Goal: Transaction & Acquisition: Purchase product/service

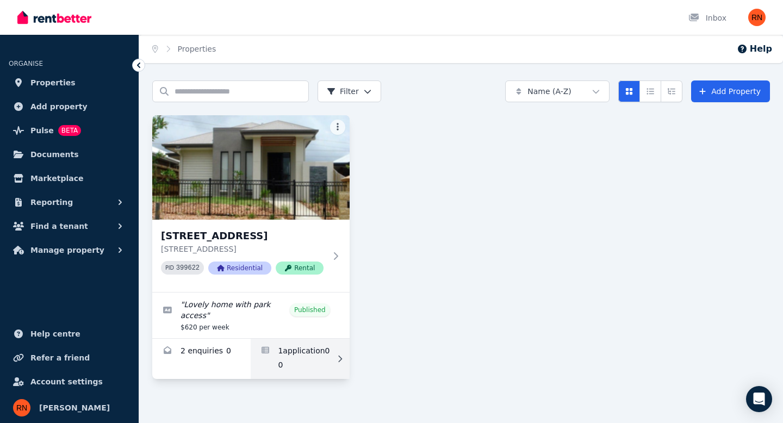
click at [302, 355] on link "Applications for 10 Pike Ln, Warner" at bounding box center [300, 359] width 98 height 40
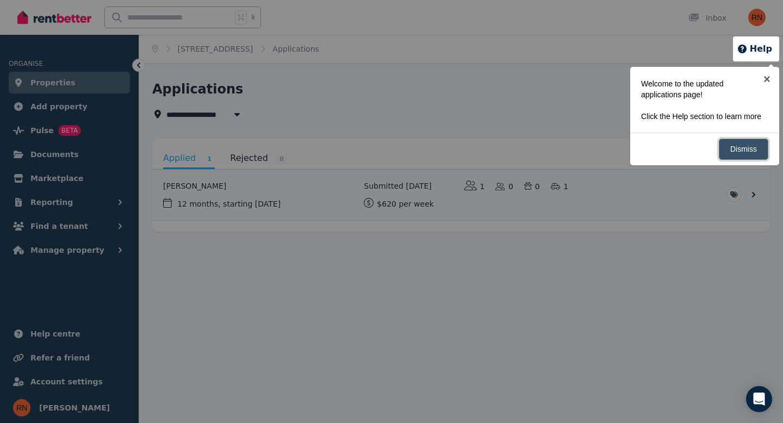
click at [751, 156] on link "Dismiss" at bounding box center [744, 149] width 50 height 21
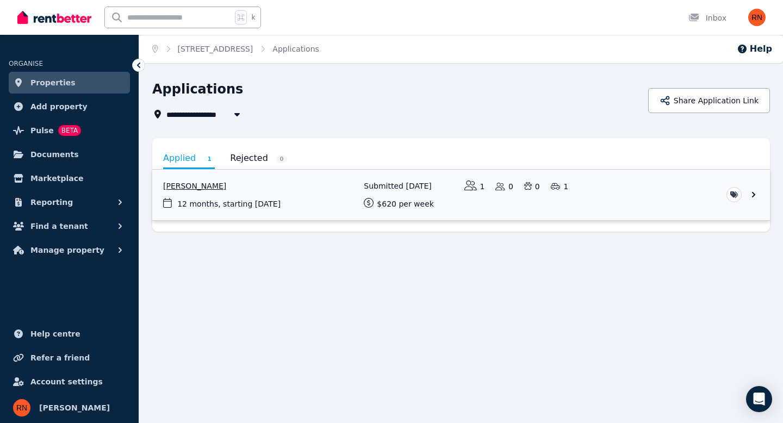
click at [727, 195] on html "**********" at bounding box center [391, 211] width 783 height 423
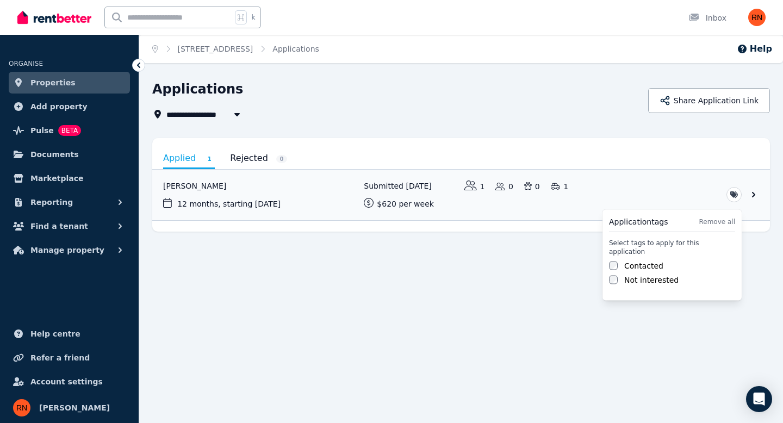
click at [670, 200] on html "**********" at bounding box center [391, 211] width 783 height 423
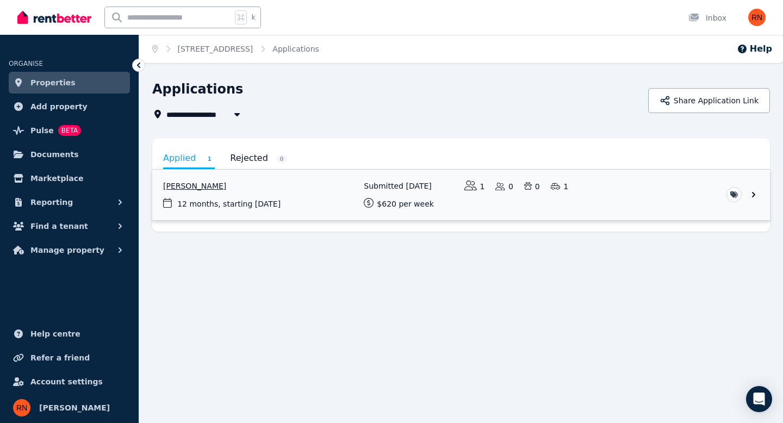
click at [756, 197] on link "View application: Sabita Sharma" at bounding box center [461, 195] width 618 height 51
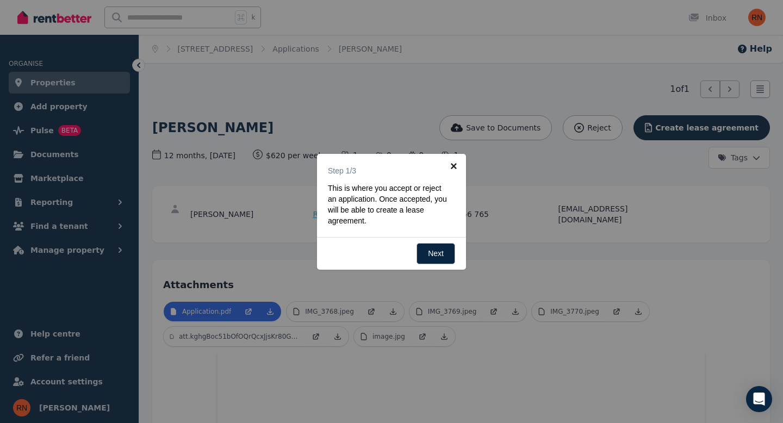
click at [454, 168] on link "×" at bounding box center [454, 166] width 24 height 24
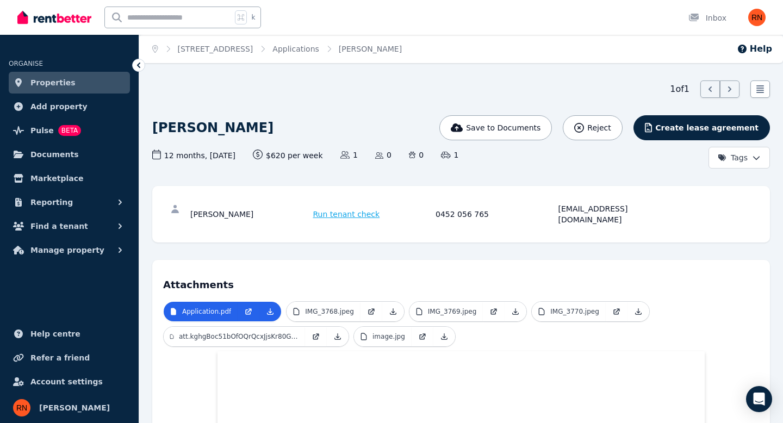
click at [348, 209] on span "Run tenant check" at bounding box center [346, 214] width 67 height 11
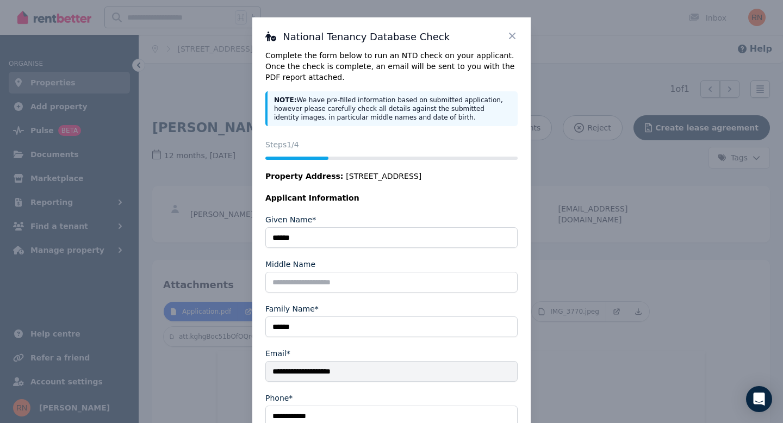
scroll to position [114, 0]
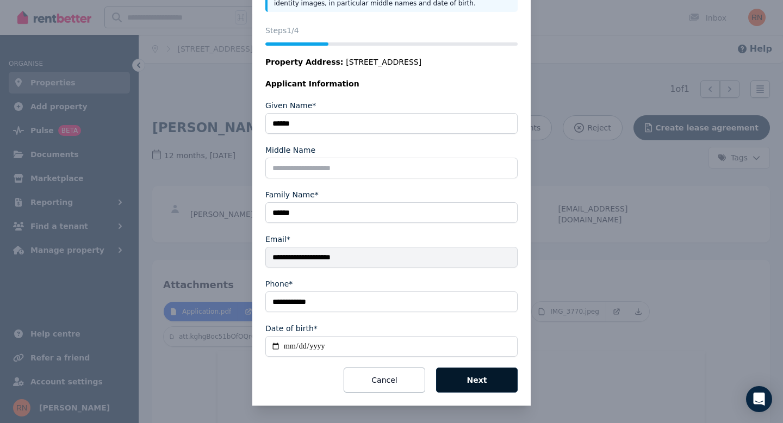
click at [483, 371] on button "Next" at bounding box center [477, 380] width 82 height 25
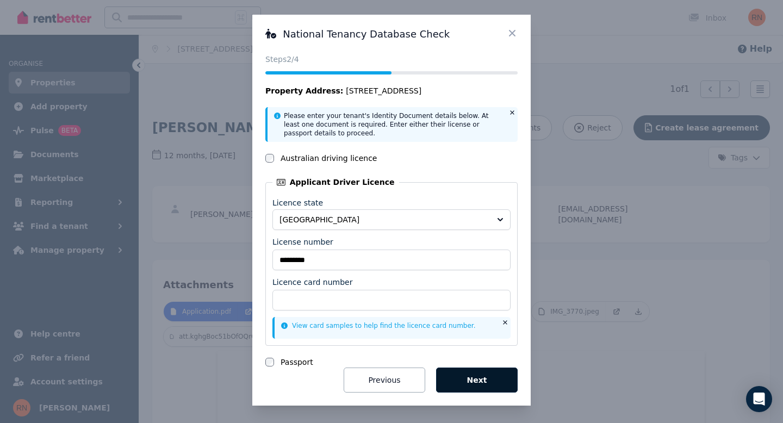
click at [465, 387] on button "Next" at bounding box center [477, 380] width 82 height 25
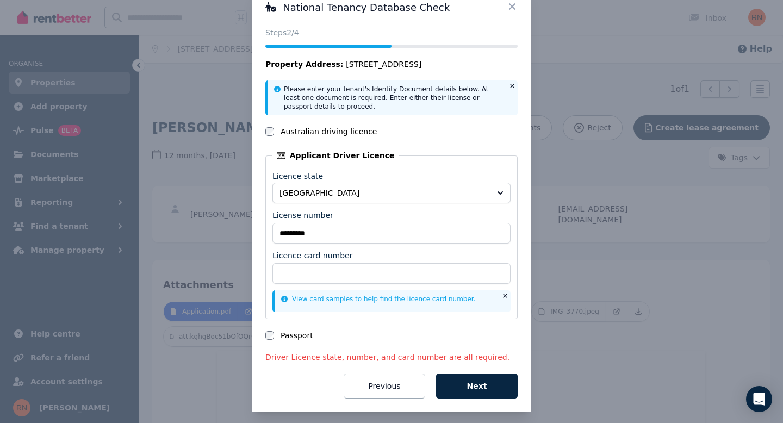
scroll to position [35, 0]
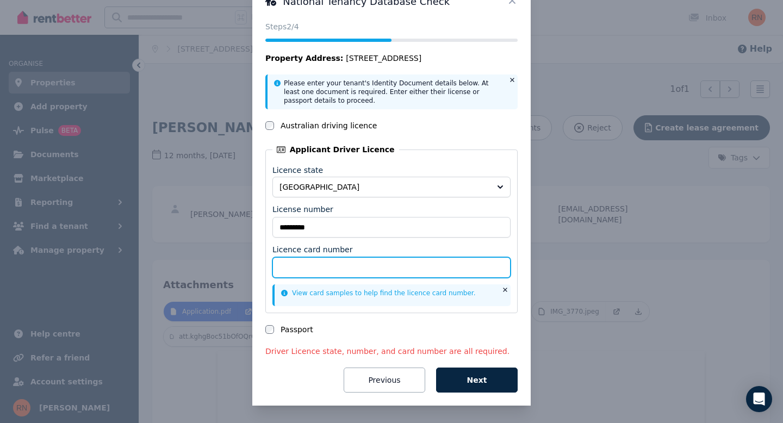
click at [315, 269] on input "Licence card number" at bounding box center [392, 267] width 238 height 21
type input "**********"
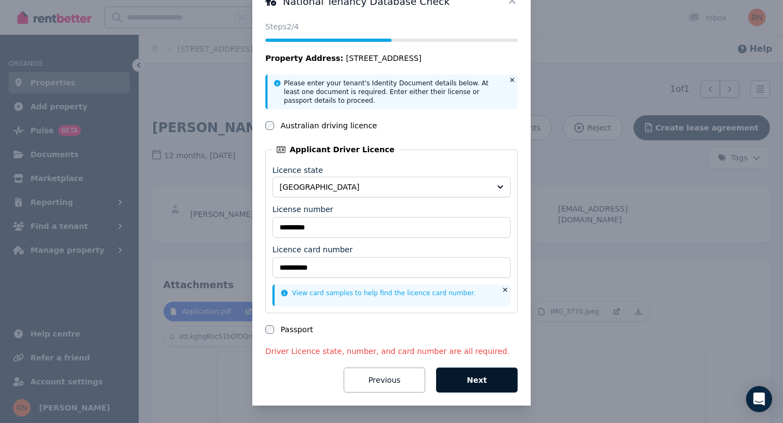
click at [462, 372] on button "Next" at bounding box center [477, 380] width 82 height 25
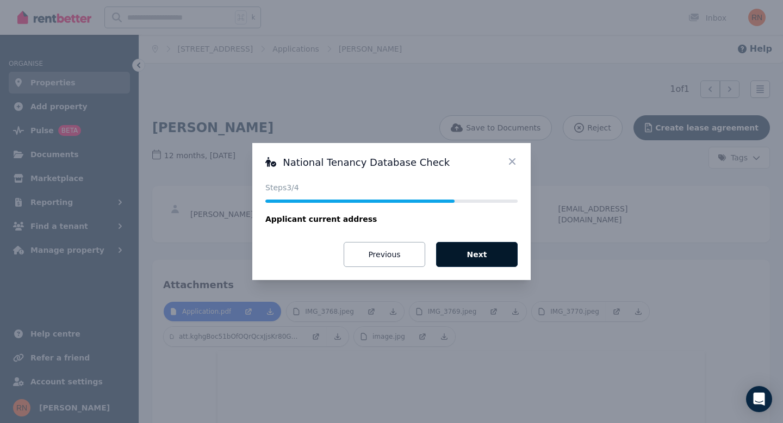
scroll to position [0, 0]
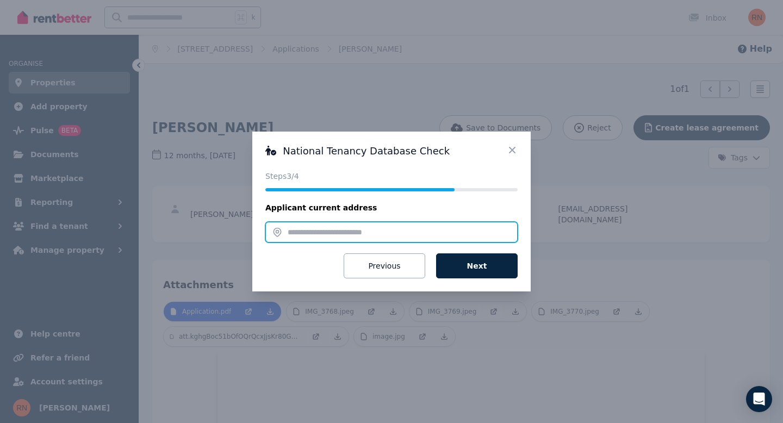
click at [380, 236] on input "text" at bounding box center [391, 232] width 252 height 21
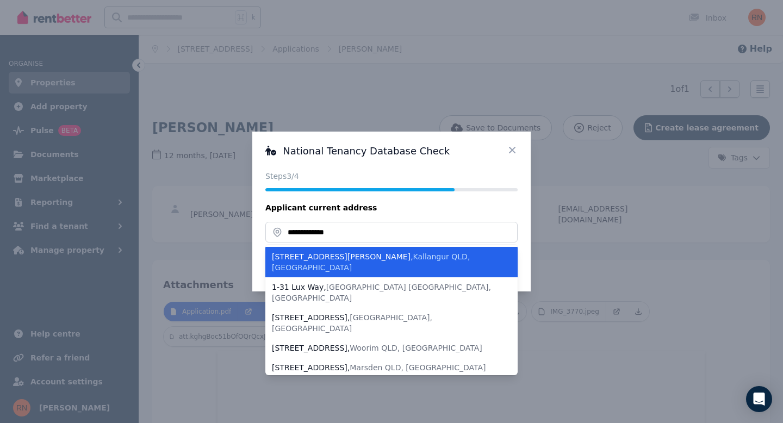
click at [370, 257] on span "Kallangur QLD, [GEOGRAPHIC_DATA]" at bounding box center [371, 262] width 198 height 20
type input "**********"
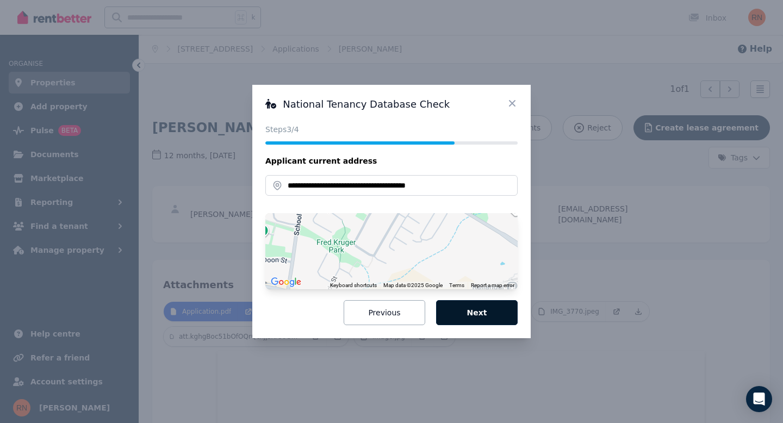
click at [453, 308] on button "Next" at bounding box center [477, 312] width 82 height 25
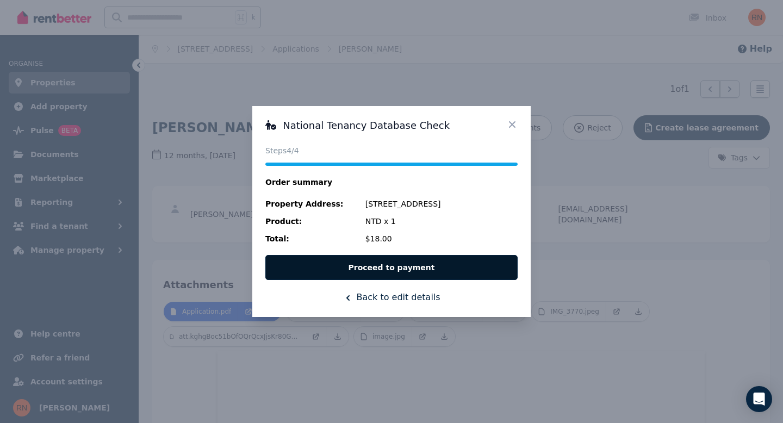
click at [409, 267] on button "Proceed to payment" at bounding box center [391, 267] width 252 height 25
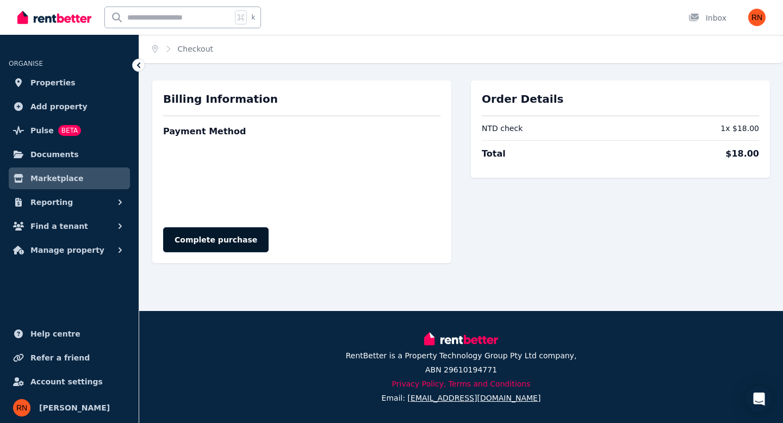
click at [227, 240] on button "Complete purchase" at bounding box center [216, 239] width 106 height 25
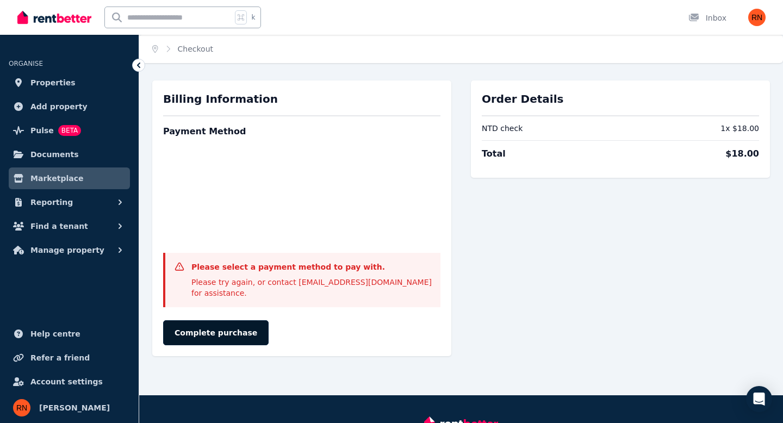
click at [245, 322] on button "Complete purchase" at bounding box center [216, 332] width 106 height 25
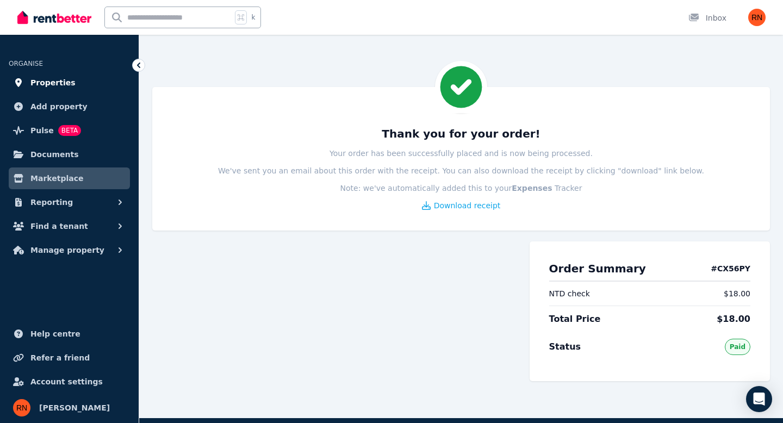
click at [41, 82] on span "Properties" at bounding box center [52, 82] width 45 height 13
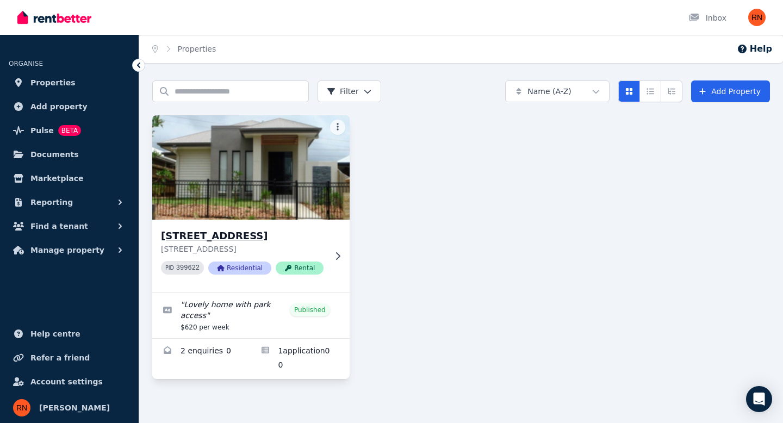
click at [262, 190] on img at bounding box center [250, 168] width 207 height 110
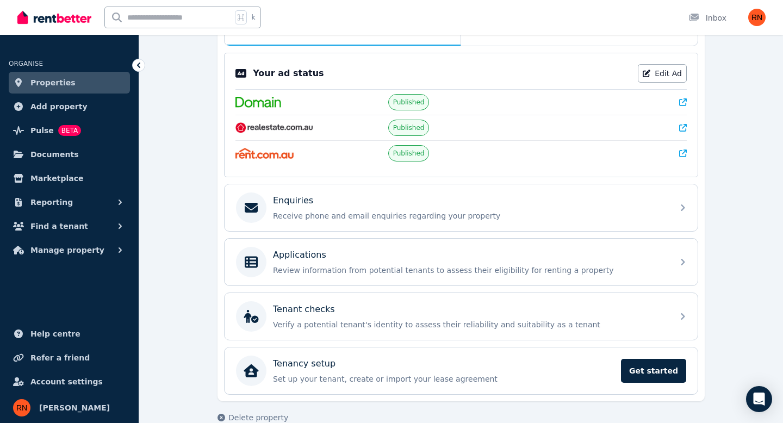
scroll to position [223, 0]
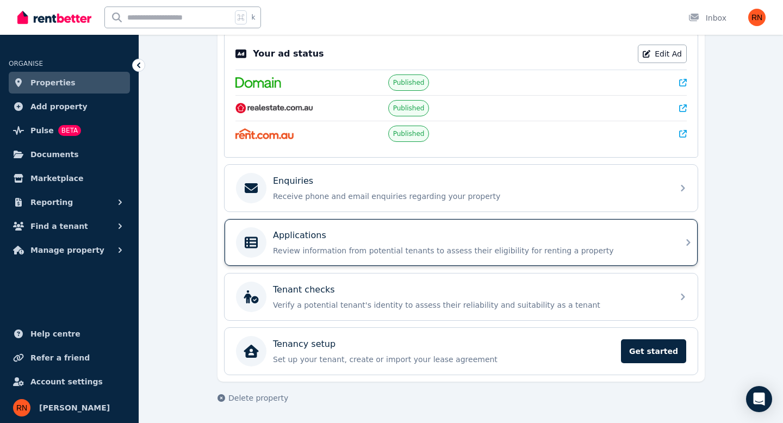
click at [394, 236] on div "Applications" at bounding box center [470, 235] width 394 height 13
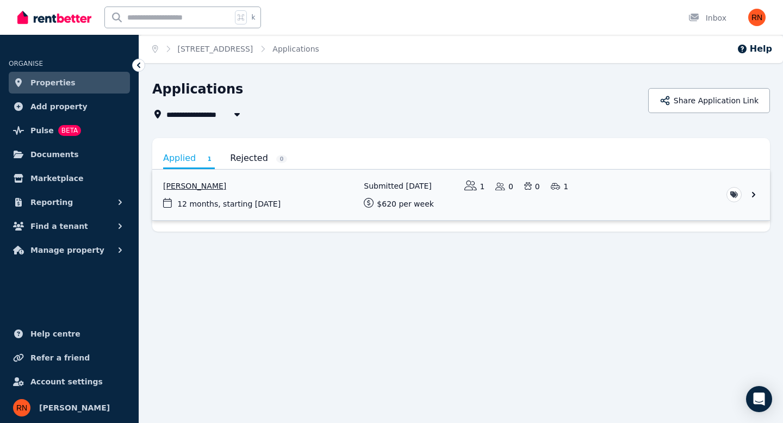
click at [611, 188] on link "View application: Sabita Sharma" at bounding box center [461, 195] width 618 height 51
